Goal: Information Seeking & Learning: Learn about a topic

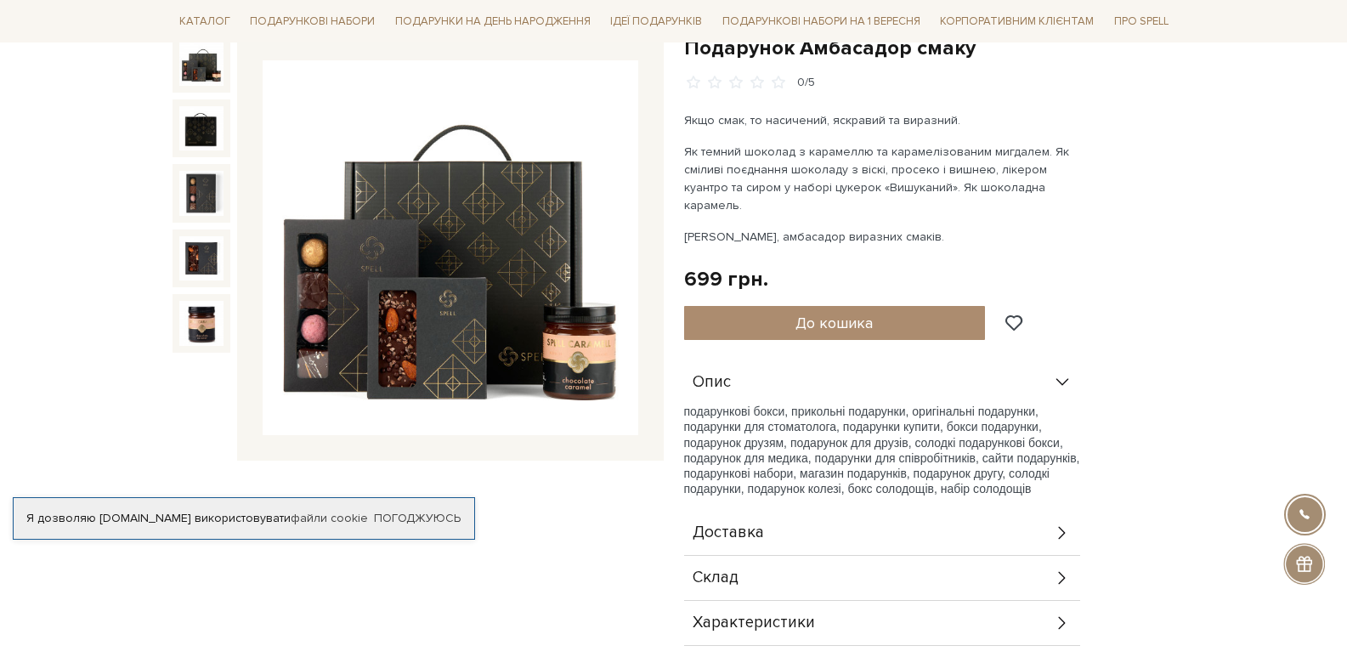
scroll to position [255, 0]
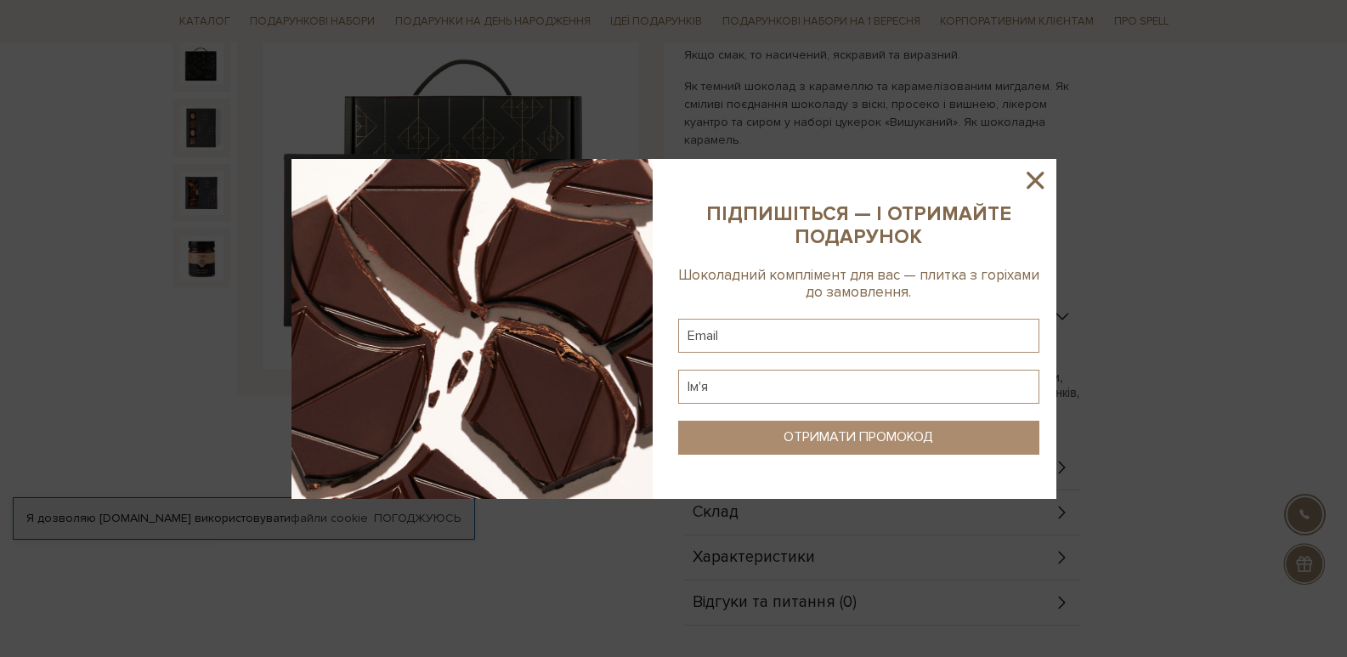
click at [1034, 176] on icon at bounding box center [1035, 180] width 29 height 29
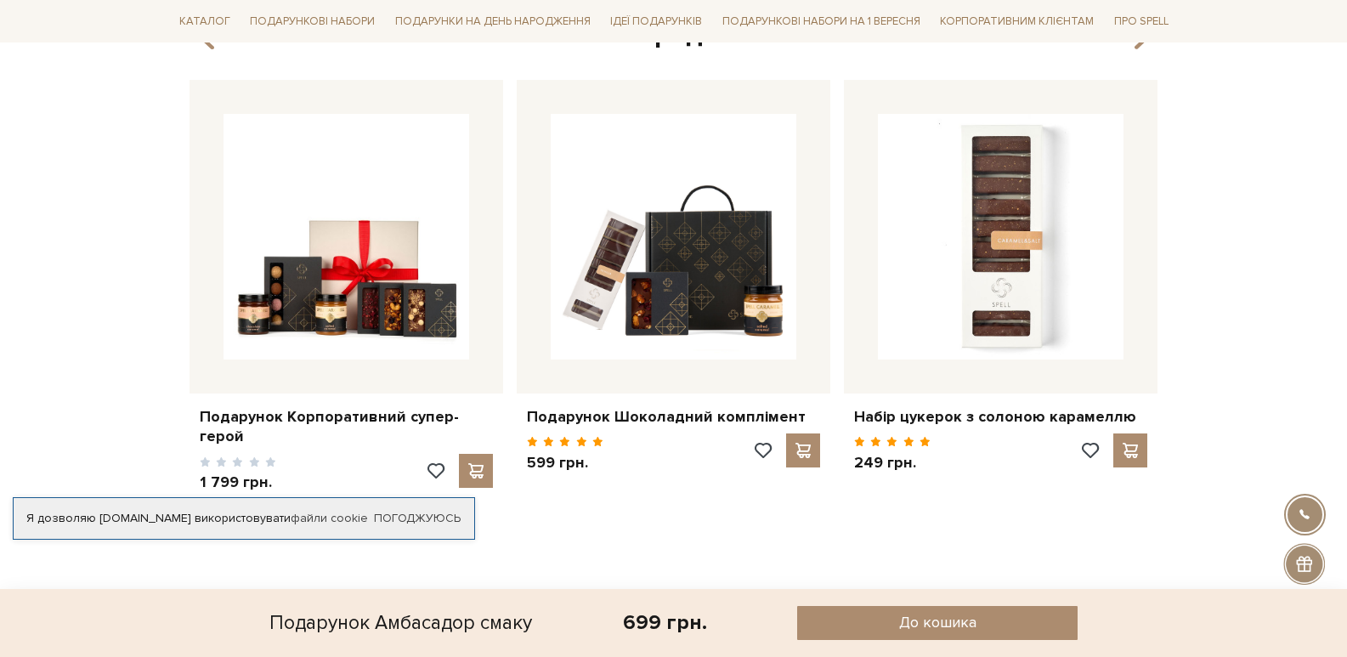
scroll to position [1020, 0]
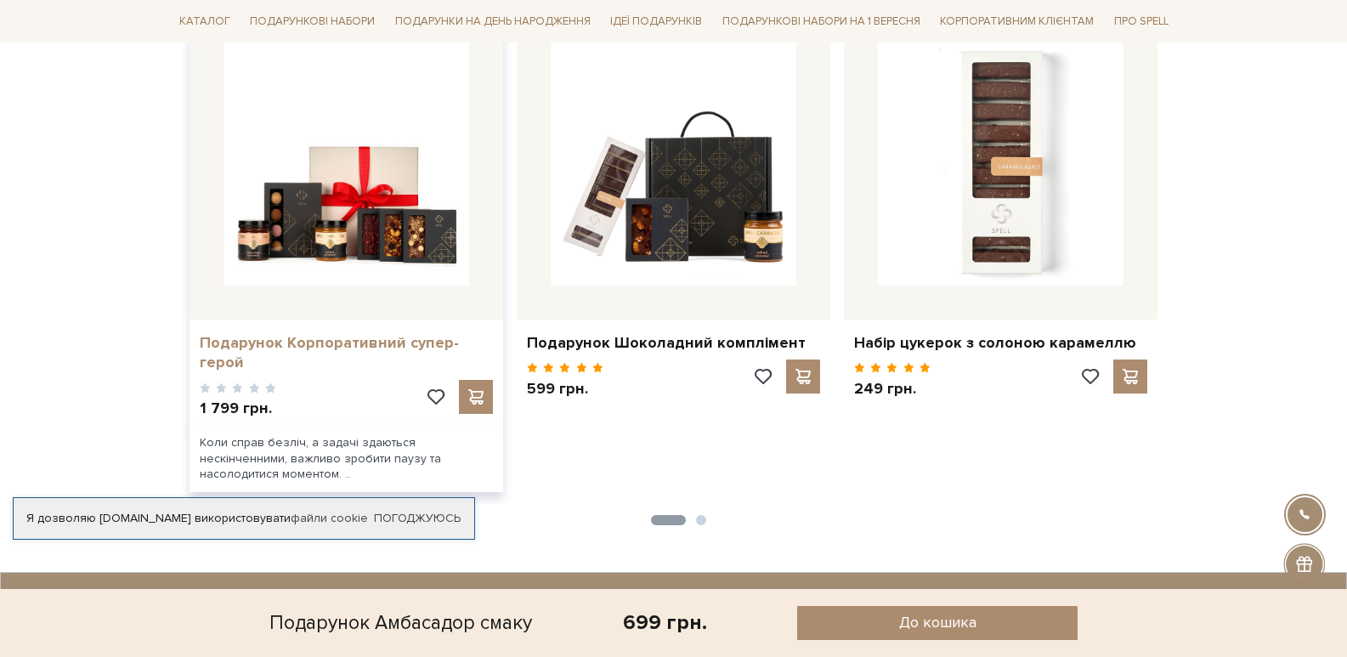
click at [325, 341] on link "Подарунок Корпоративний супер-герой" at bounding box center [346, 353] width 293 height 40
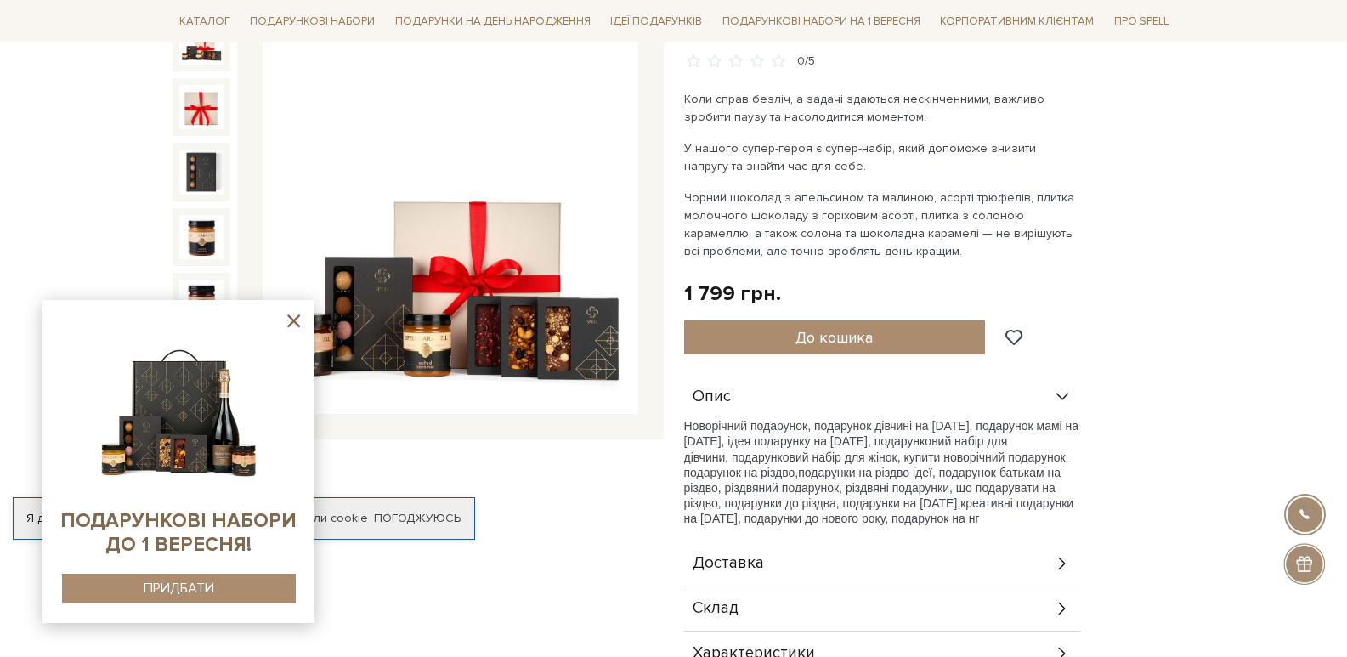
scroll to position [255, 0]
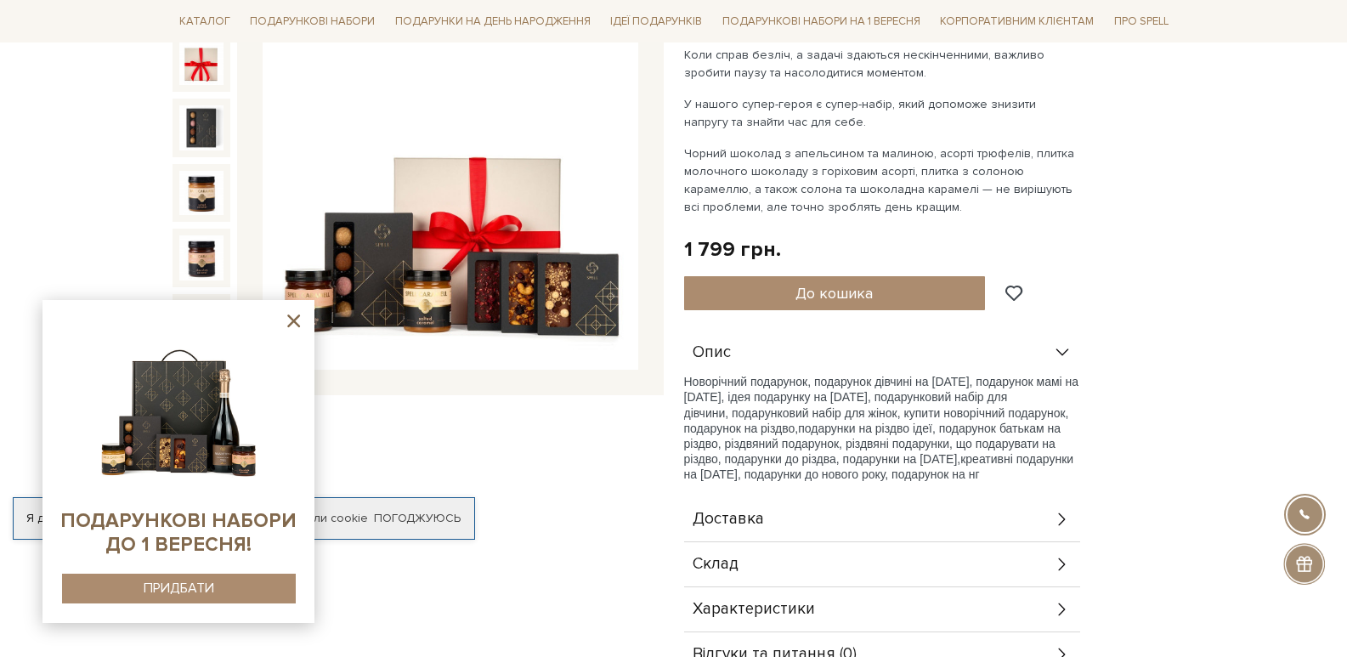
click at [289, 321] on icon at bounding box center [293, 320] width 21 height 21
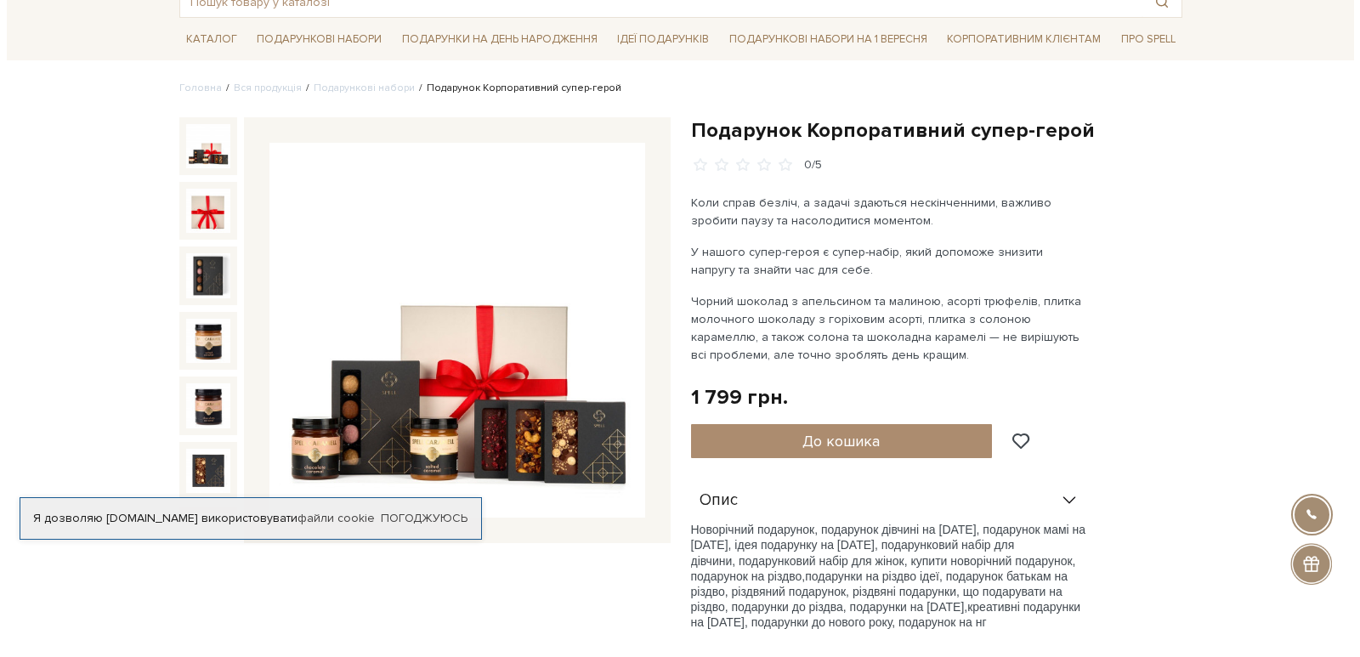
scroll to position [85, 0]
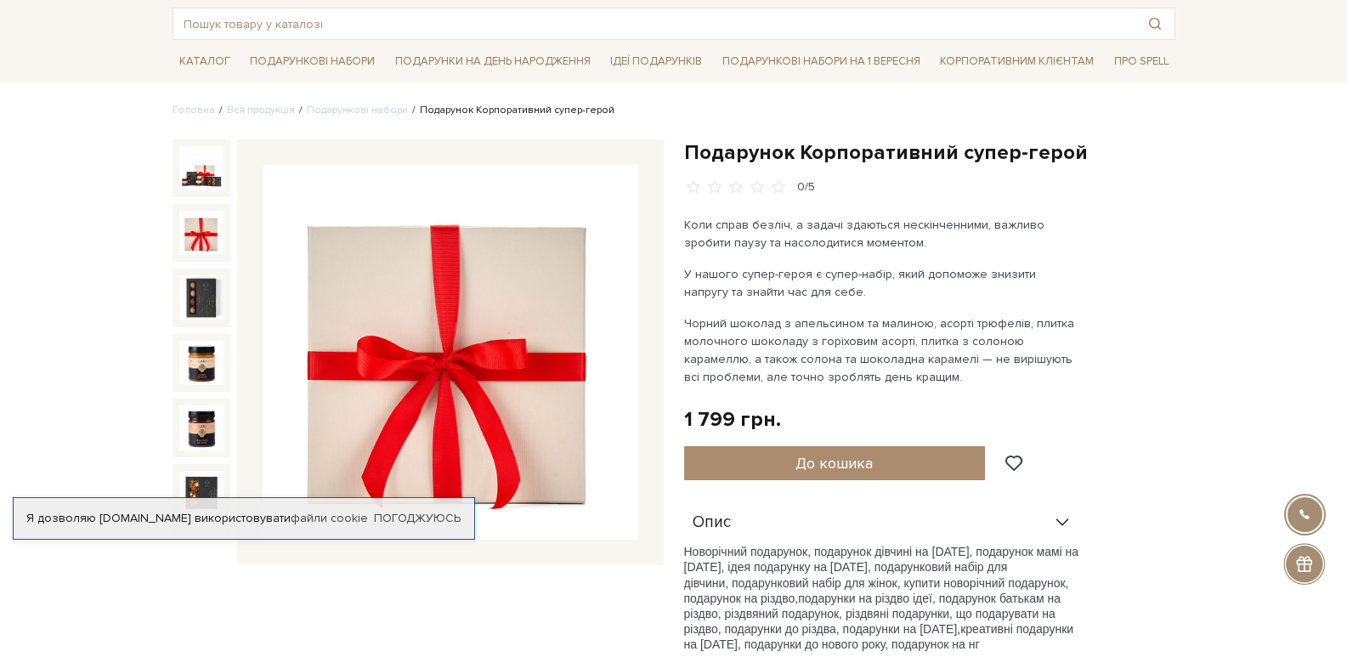
click at [195, 235] on img at bounding box center [201, 233] width 44 height 44
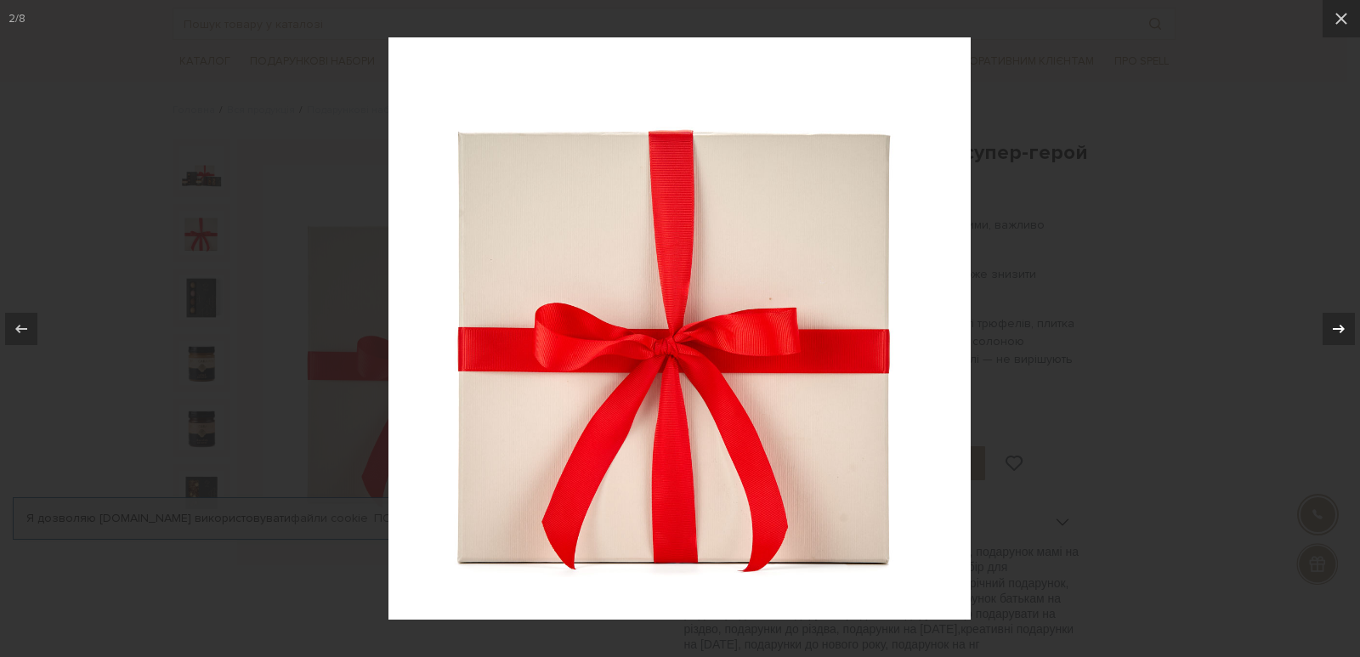
click at [1339, 324] on icon at bounding box center [1338, 329] width 20 height 20
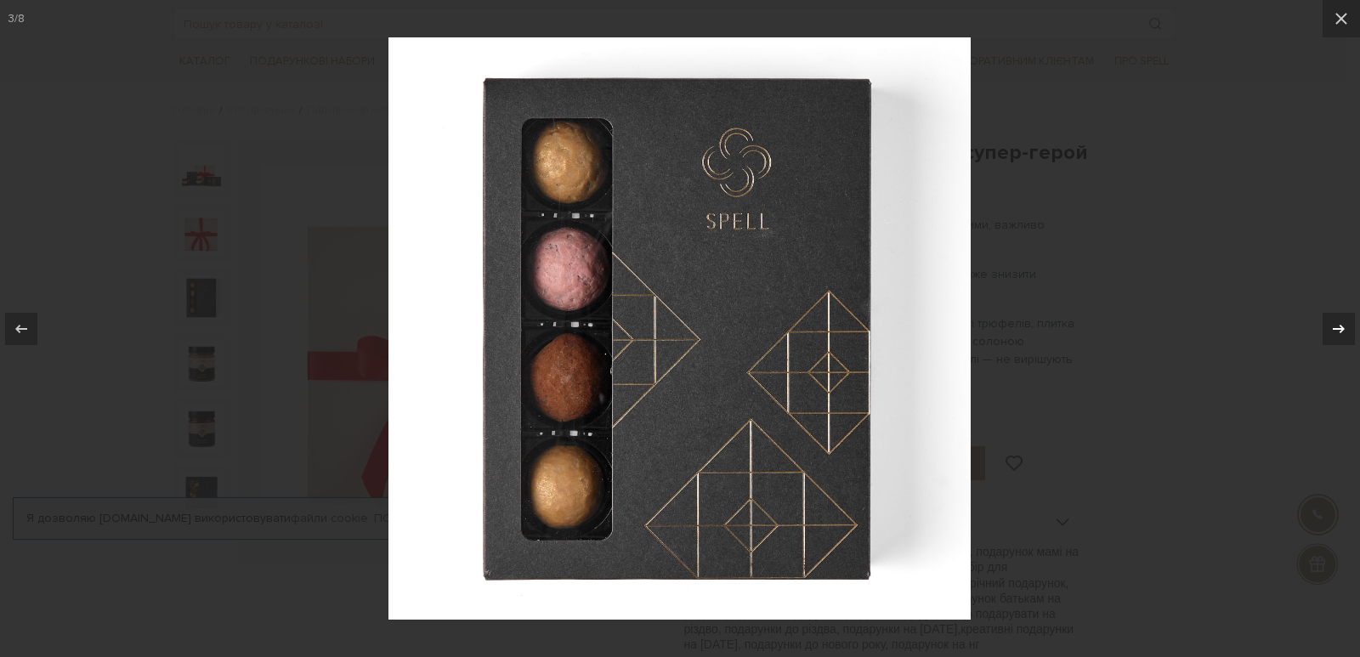
click at [1339, 324] on div "3 / 8" at bounding box center [680, 328] width 1360 height 657
click at [1339, 327] on icon at bounding box center [1338, 329] width 20 height 20
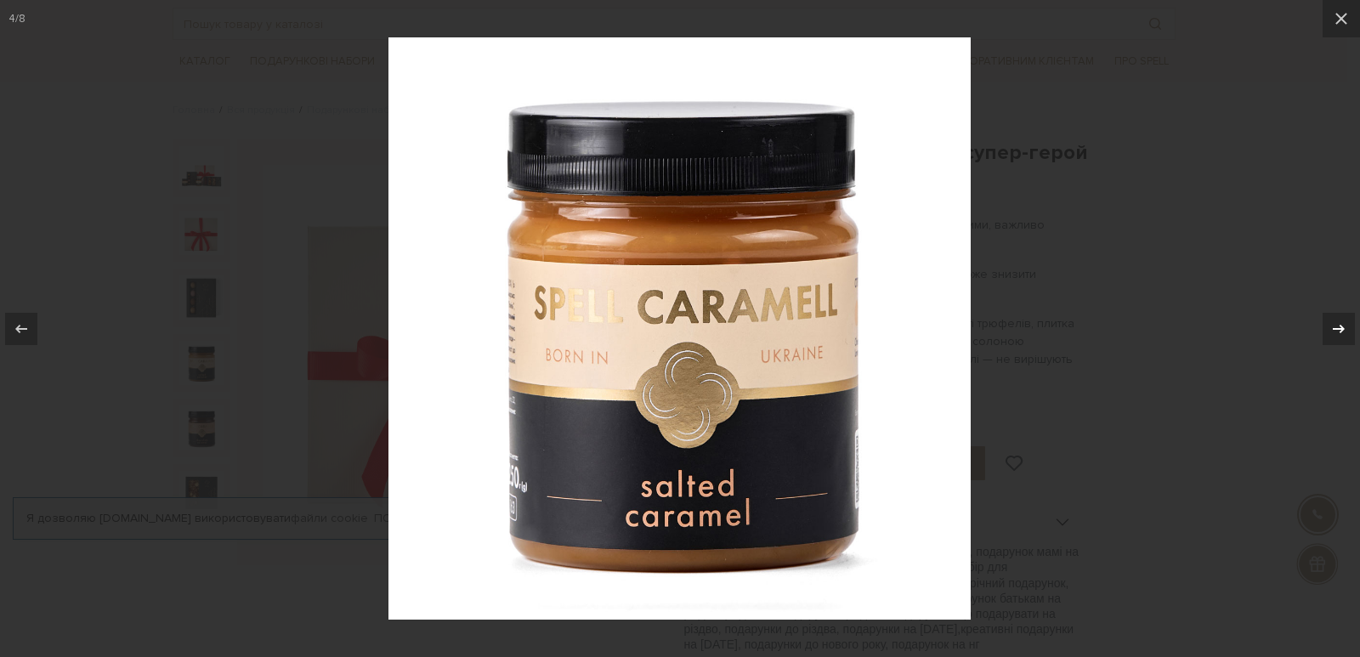
click at [1339, 327] on div "4 / 8" at bounding box center [680, 328] width 1360 height 657
click at [1338, 328] on icon at bounding box center [1339, 328] width 12 height 8
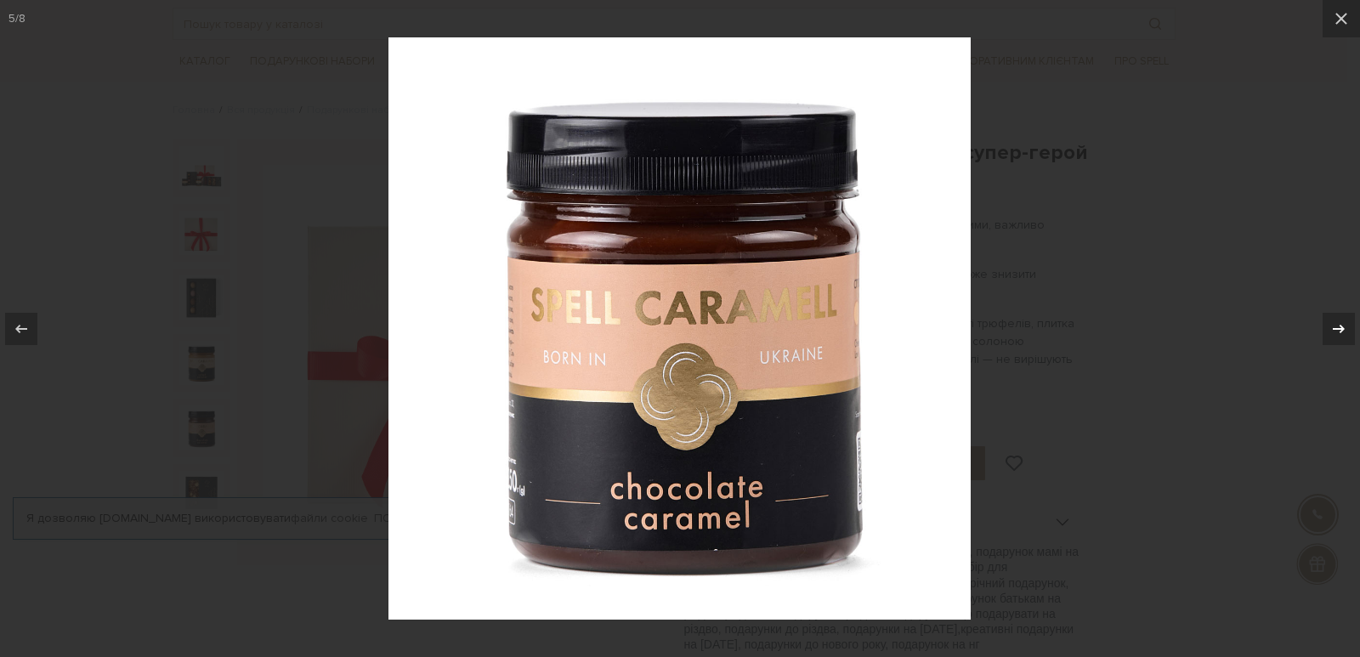
click at [1338, 327] on icon at bounding box center [1338, 329] width 20 height 20
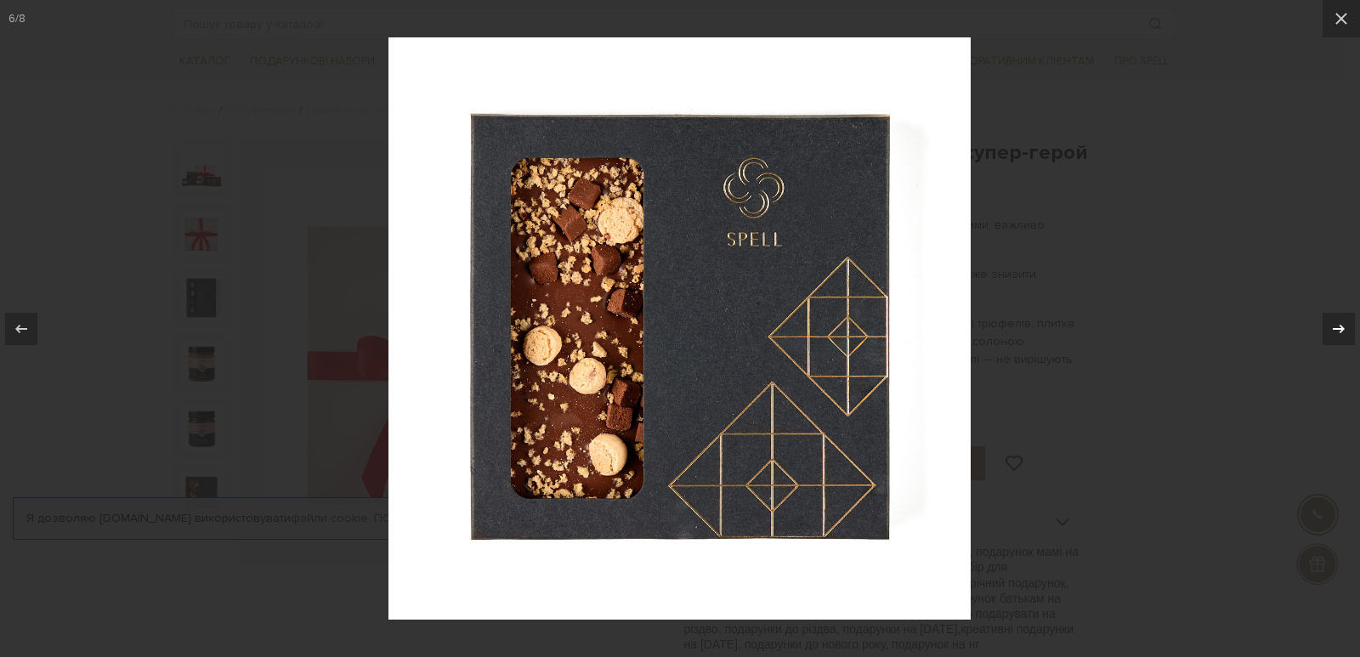
click at [1339, 325] on icon at bounding box center [1339, 328] width 12 height 8
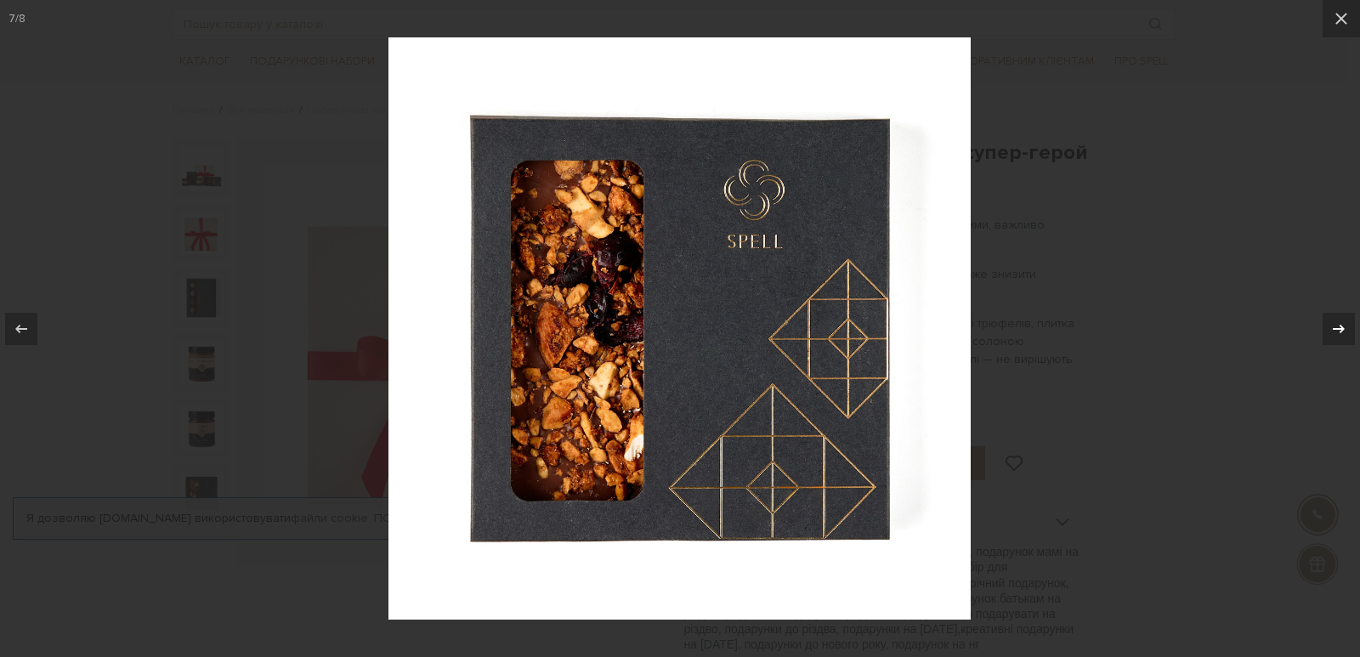
click at [1336, 325] on icon at bounding box center [1338, 329] width 20 height 20
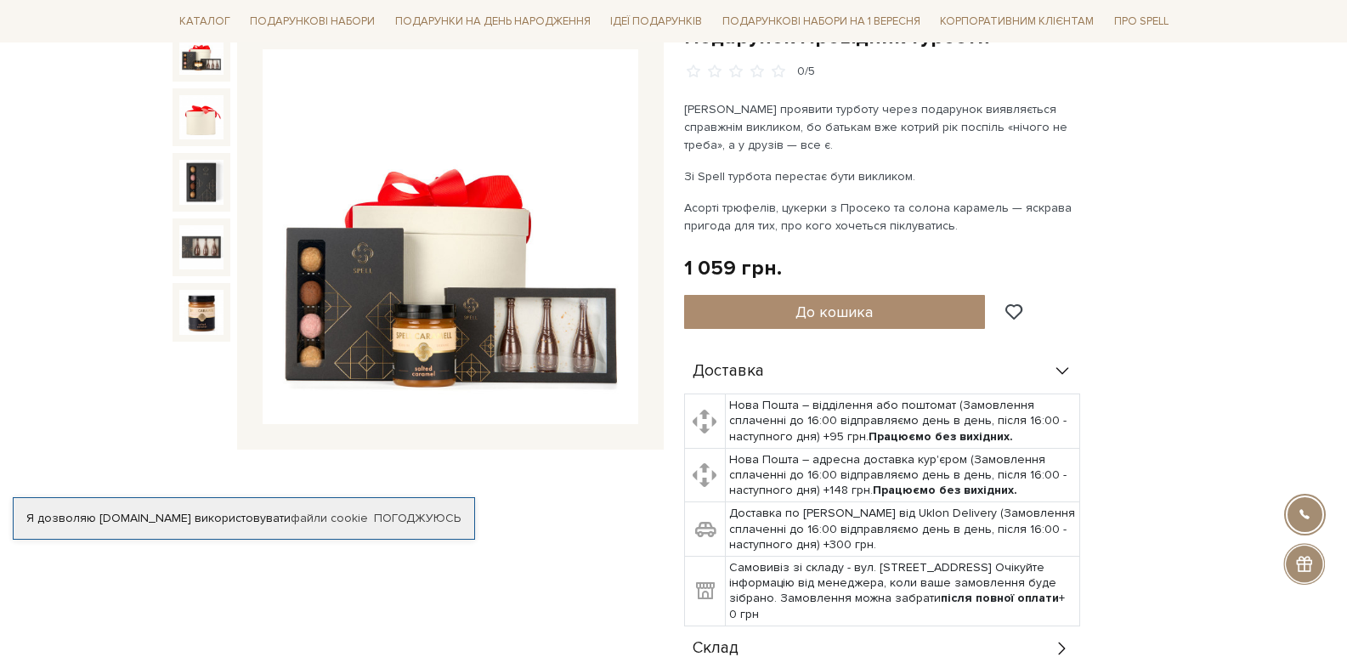
scroll to position [170, 0]
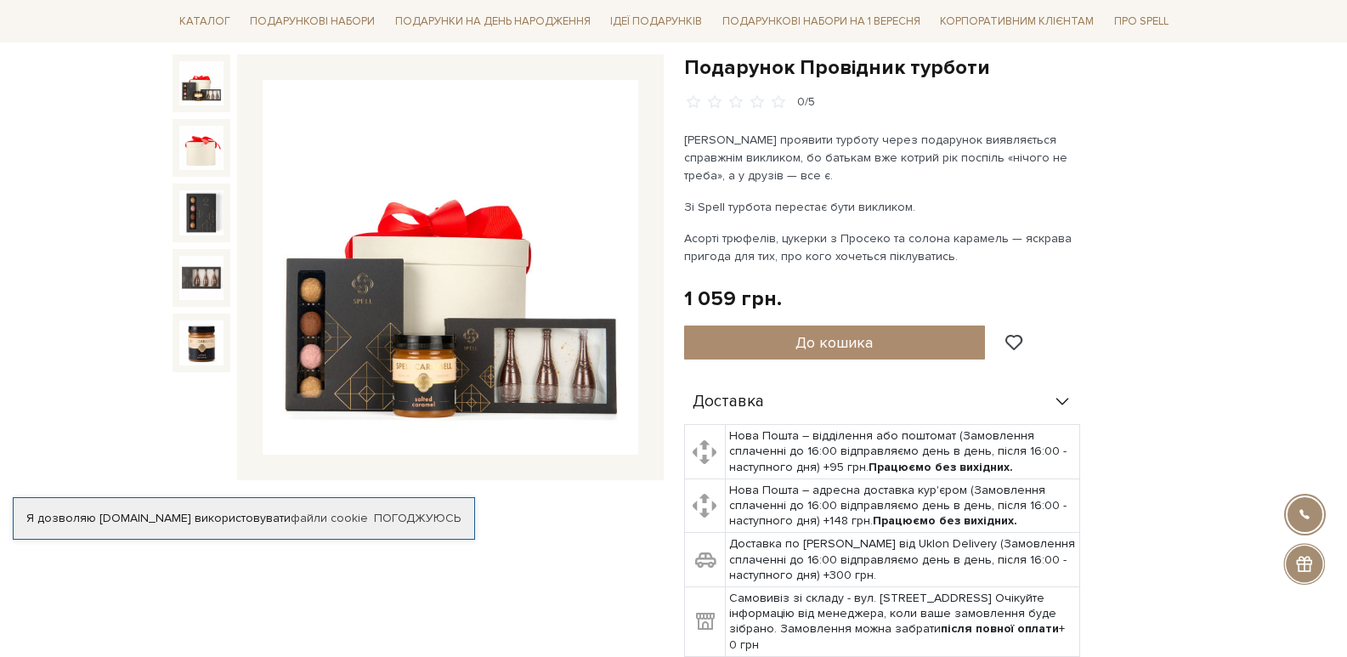
click at [203, 103] on img at bounding box center [201, 83] width 44 height 44
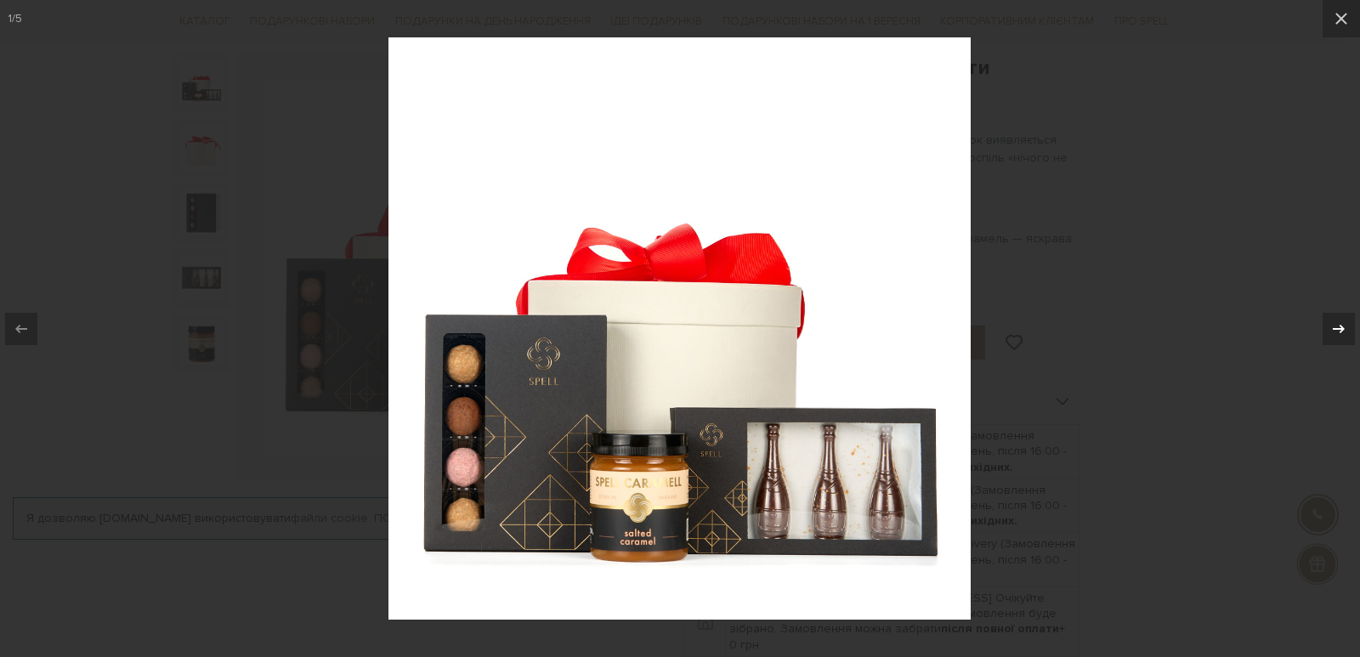
click at [1339, 327] on icon at bounding box center [1338, 329] width 20 height 20
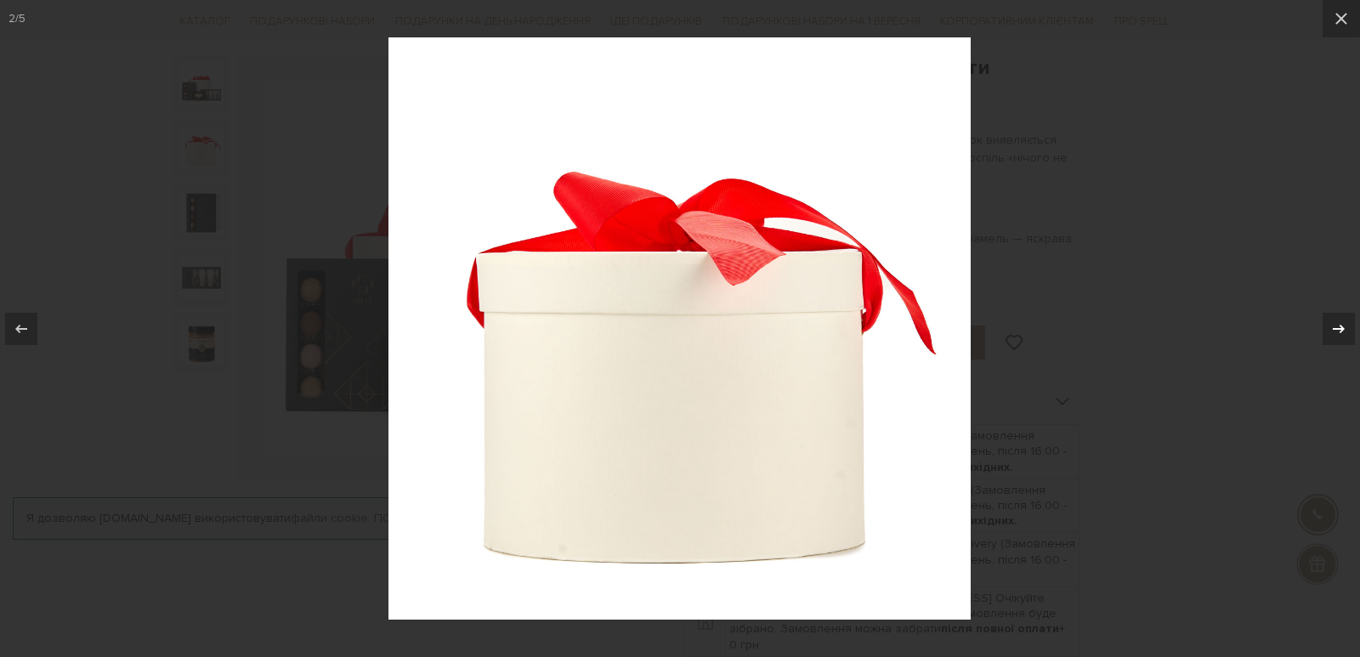
click at [1339, 327] on icon at bounding box center [1338, 329] width 20 height 20
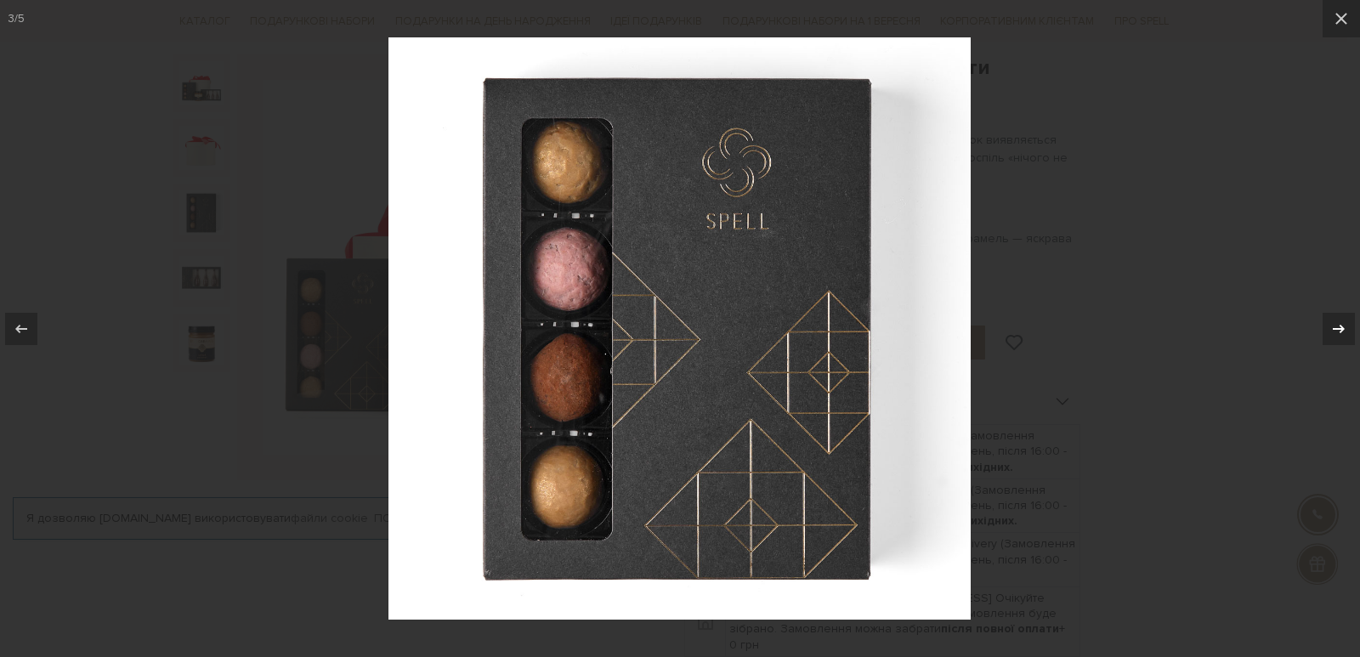
click at [1339, 327] on icon at bounding box center [1338, 329] width 20 height 20
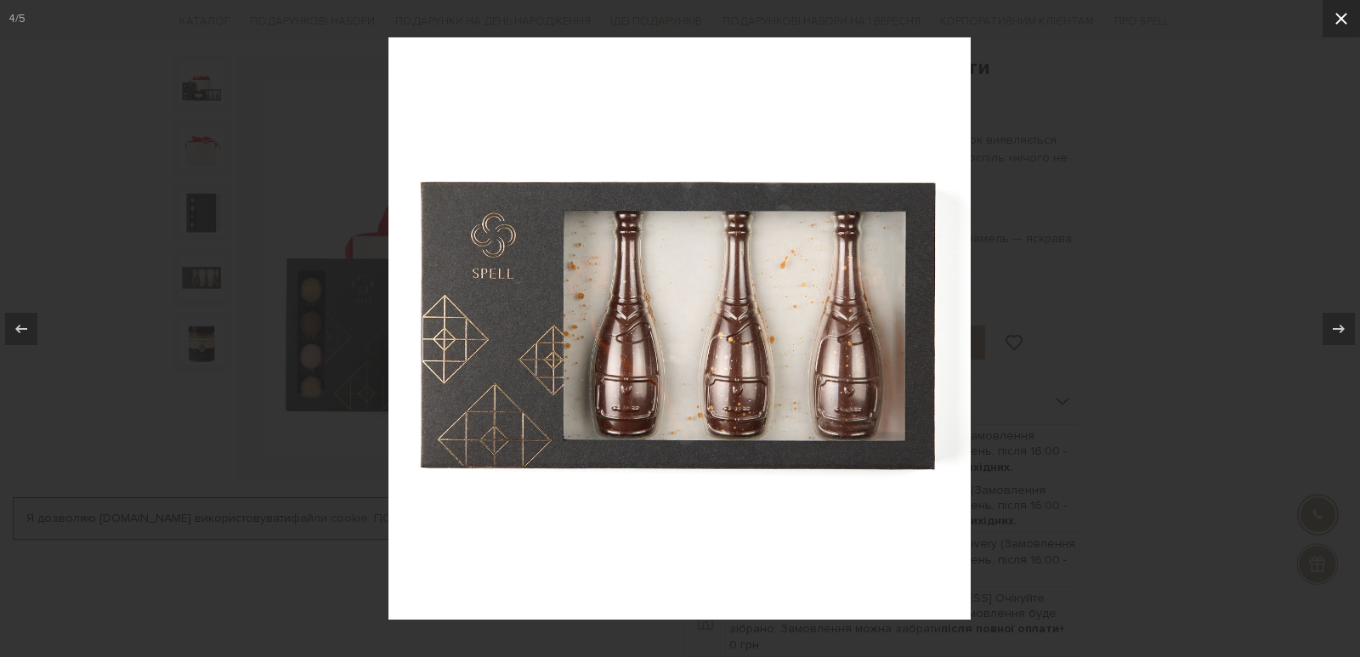
click at [1342, 13] on icon at bounding box center [1341, 18] width 20 height 20
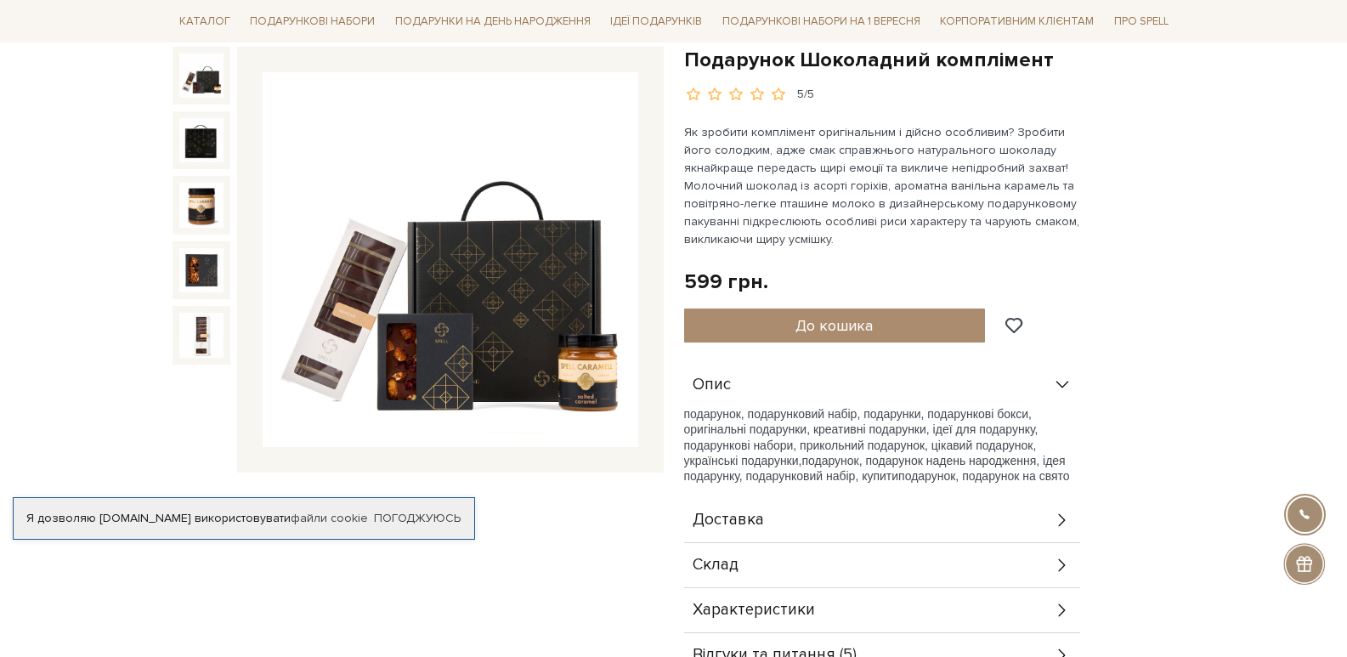
scroll to position [85, 0]
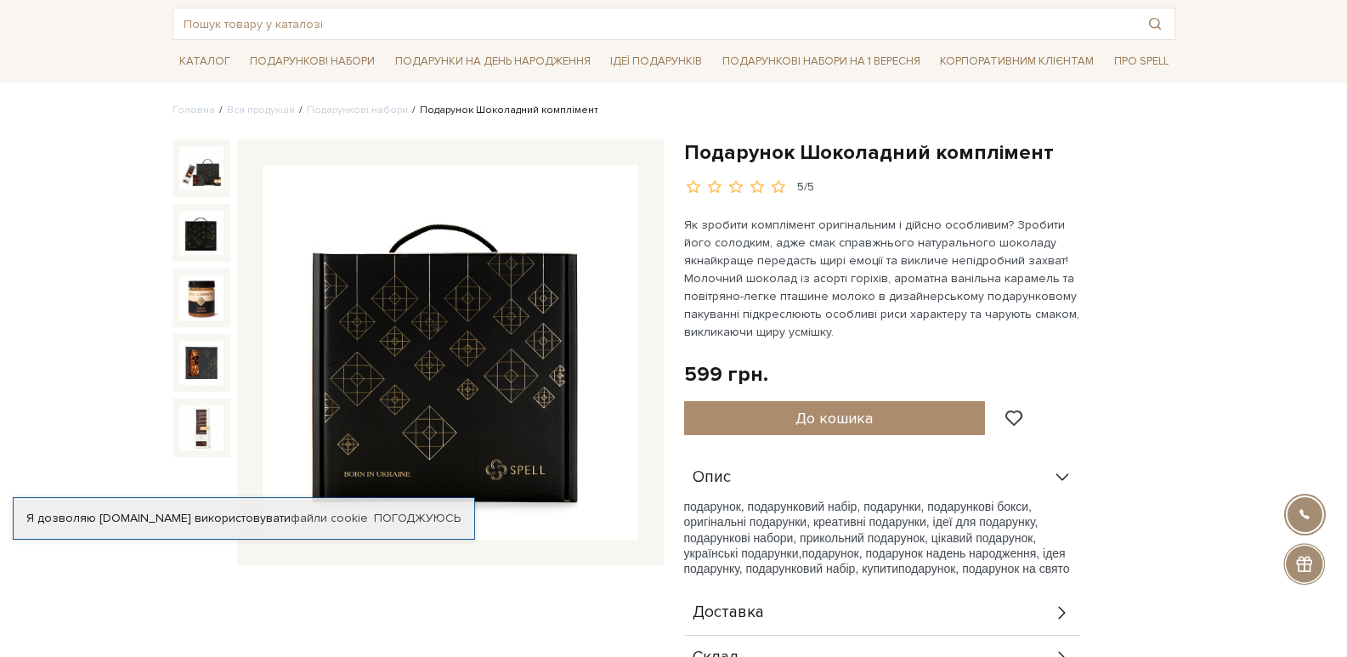
click at [203, 233] on img at bounding box center [201, 233] width 44 height 44
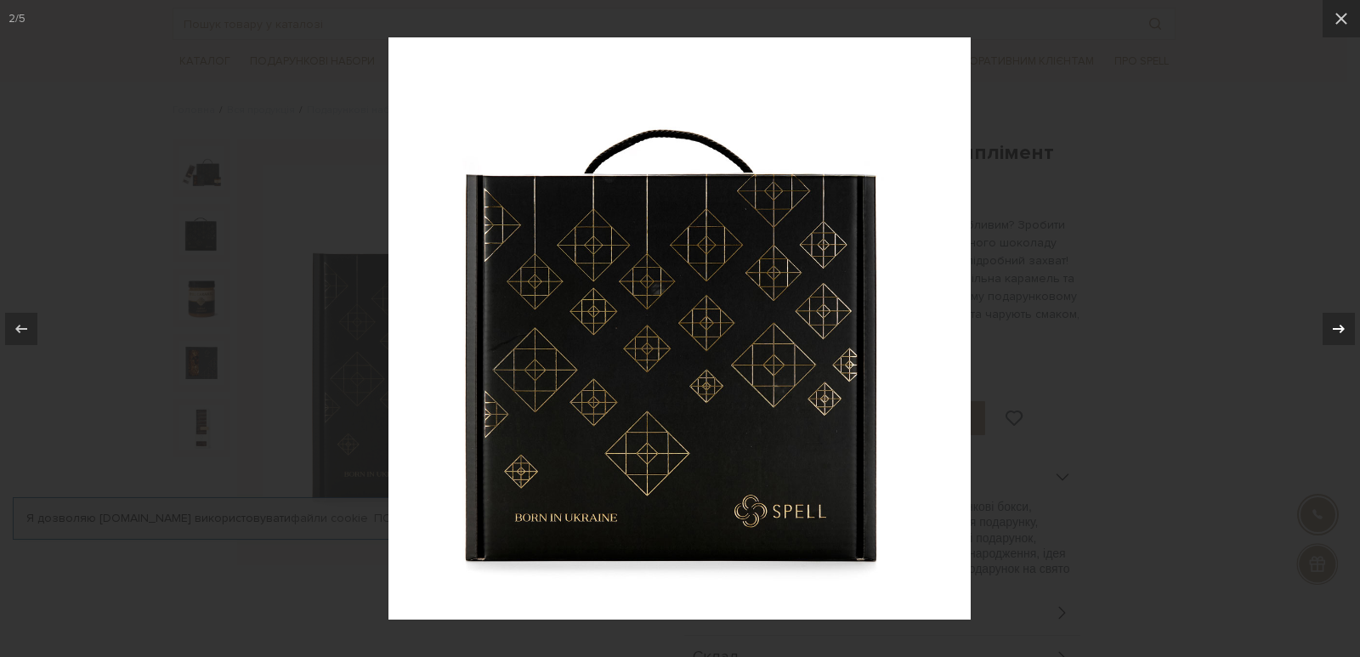
click at [1339, 326] on icon at bounding box center [1338, 329] width 20 height 20
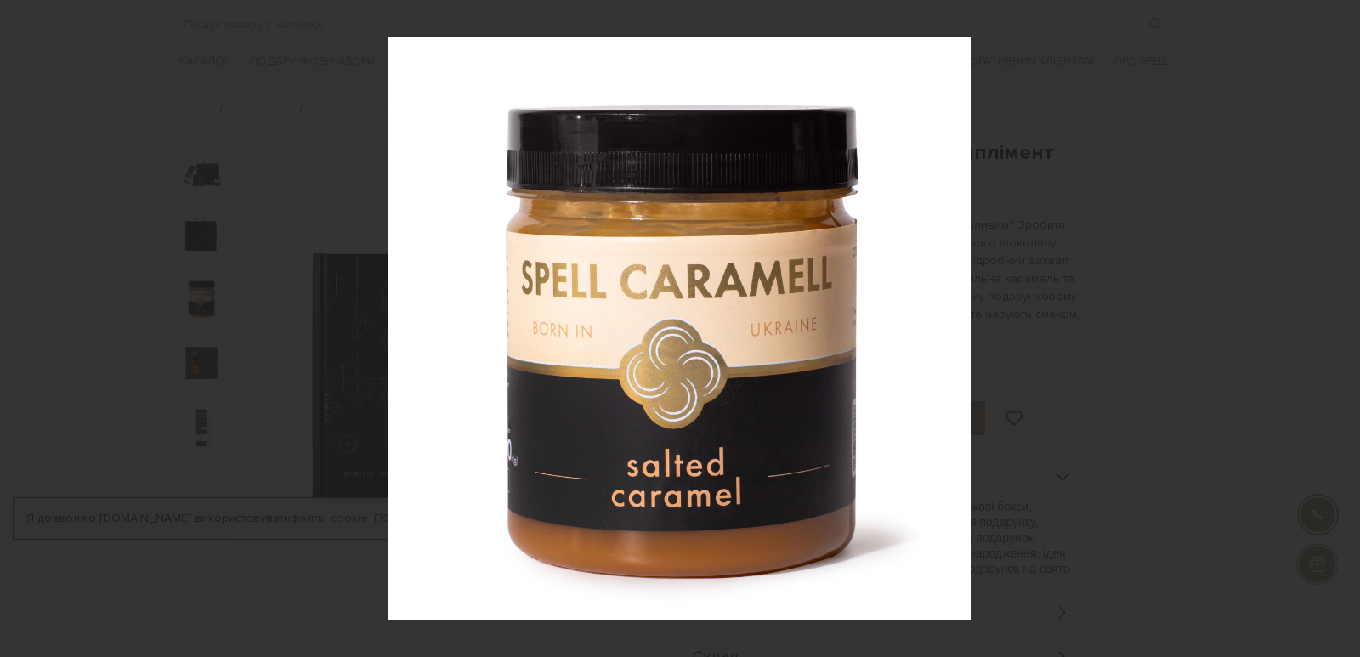
click at [1339, 326] on div "3 / 5" at bounding box center [680, 328] width 1360 height 657
click at [1339, 326] on icon at bounding box center [1338, 329] width 20 height 20
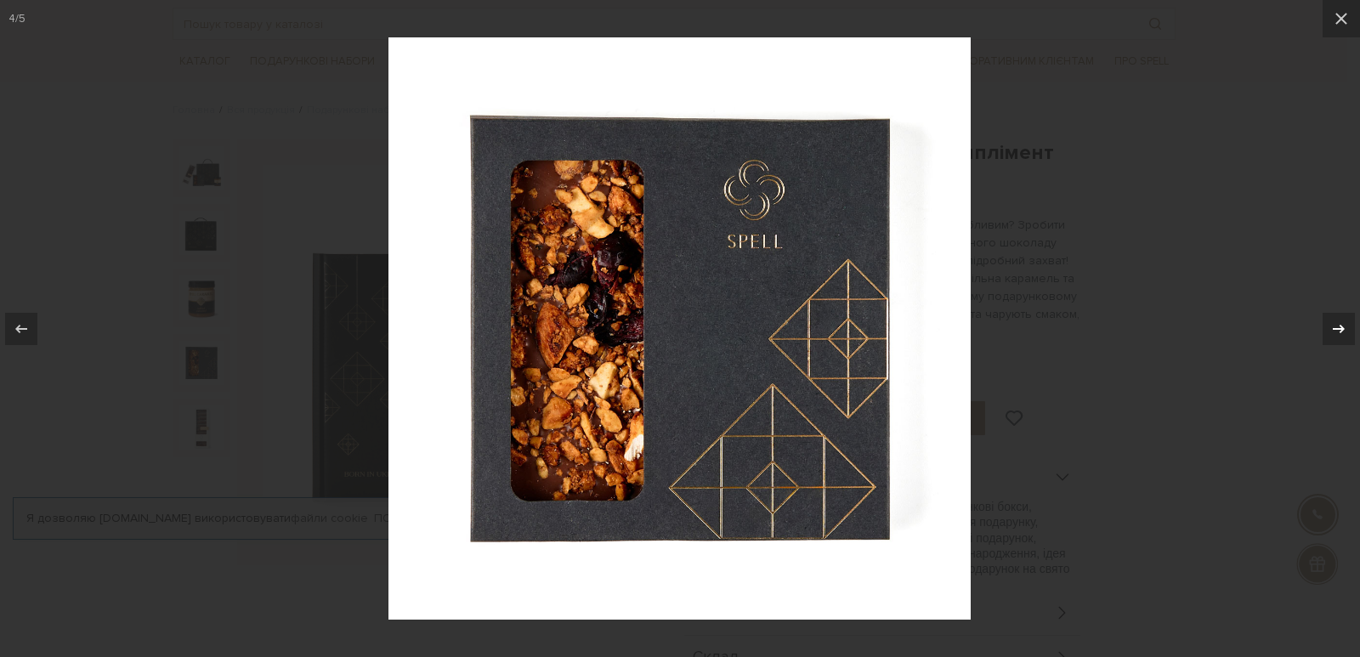
click at [1340, 328] on icon at bounding box center [1339, 328] width 12 height 8
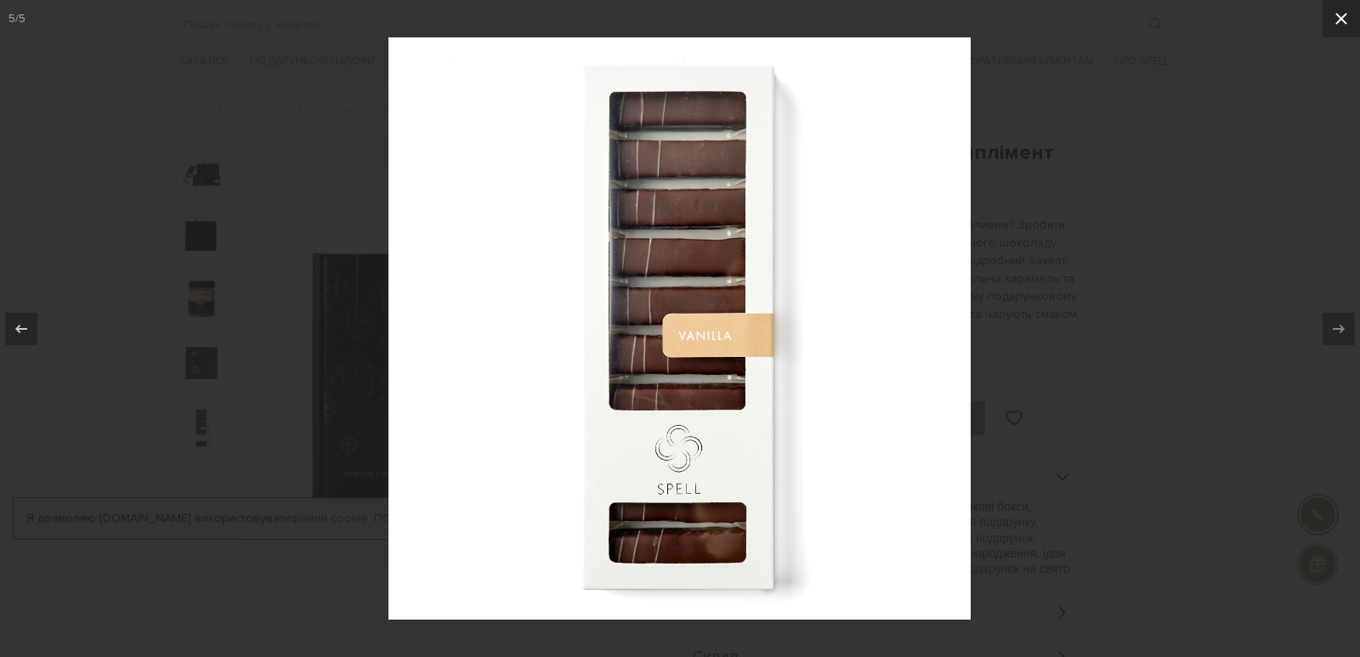
click at [1339, 18] on icon at bounding box center [1341, 19] width 12 height 12
